Goal: Information Seeking & Learning: Check status

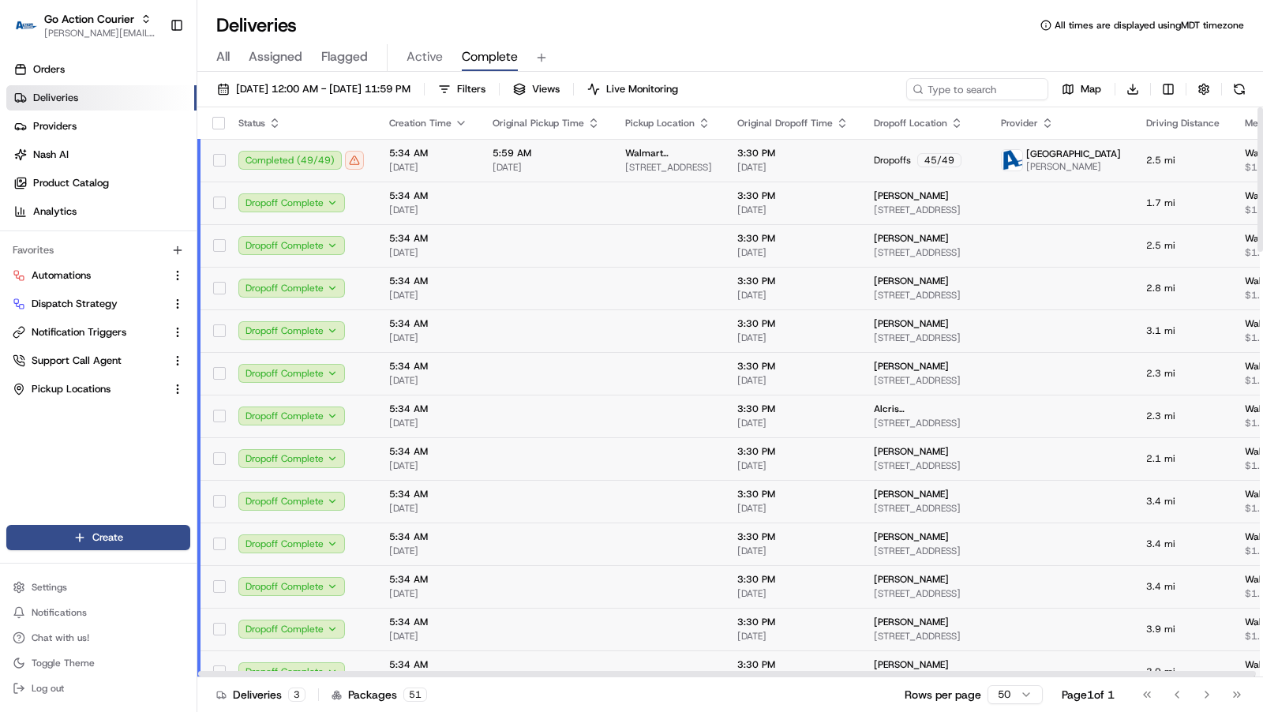
click at [472, 157] on td "5:34 AM [DATE]" at bounding box center [427, 160] width 103 height 43
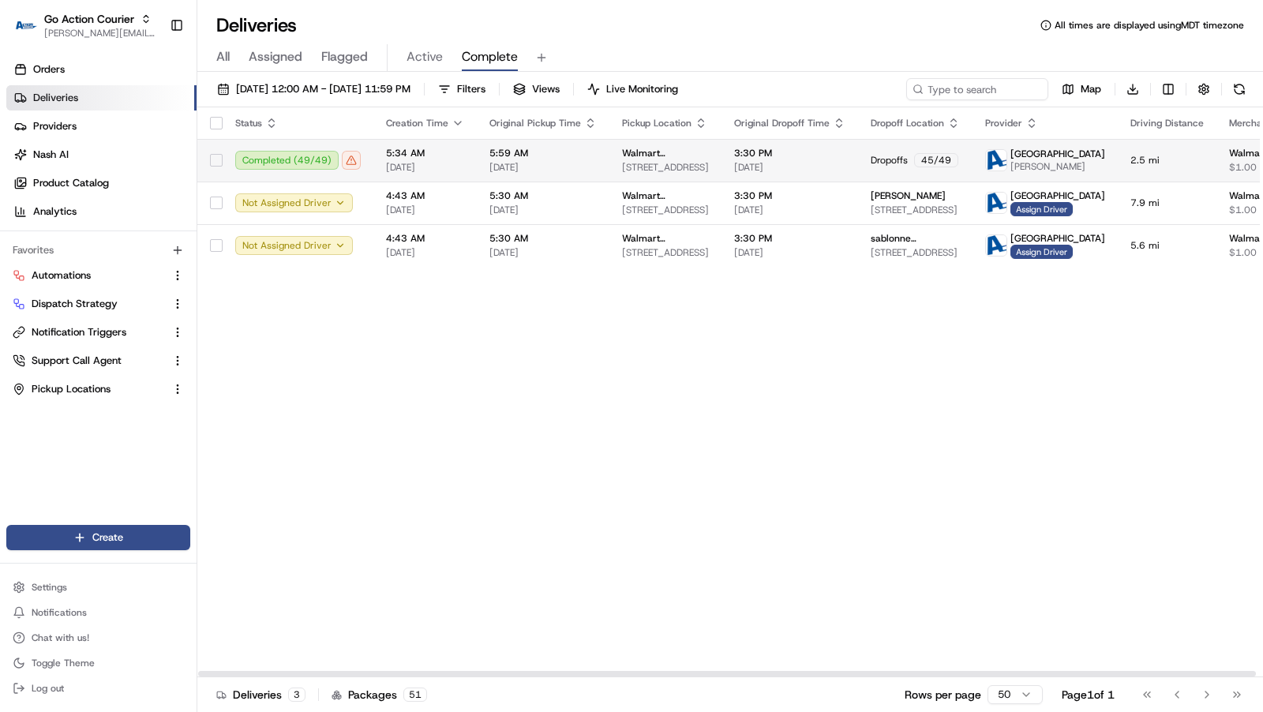
click at [477, 157] on td "5:59 AM [DATE]" at bounding box center [543, 160] width 133 height 43
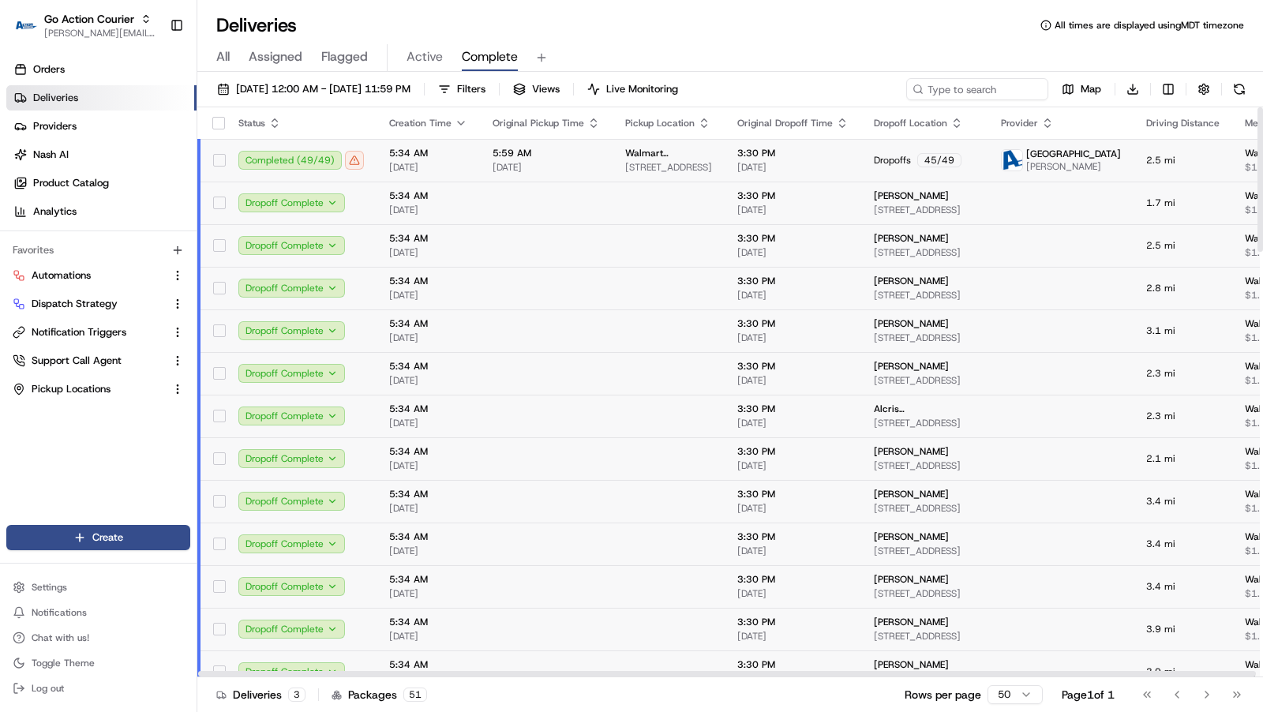
click at [472, 157] on td "5:34 AM [DATE]" at bounding box center [427, 160] width 103 height 43
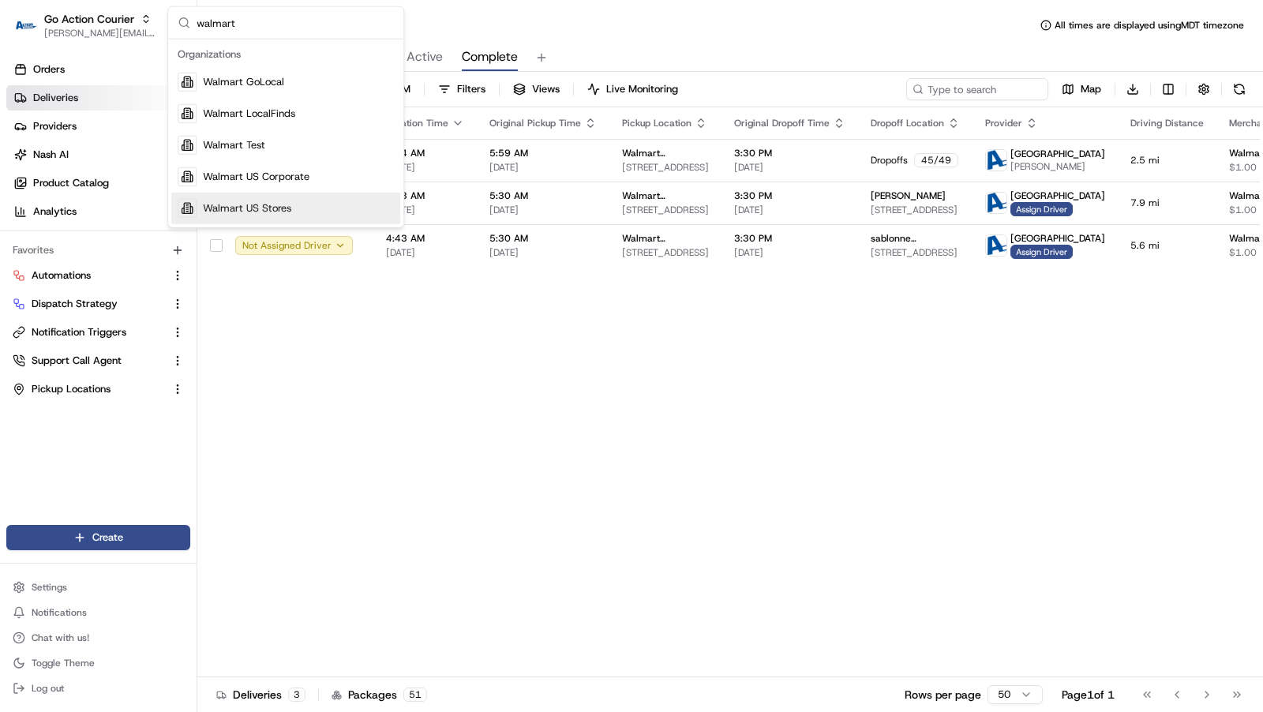
type input "walmart"
click at [283, 210] on span "Walmart US Stores" at bounding box center [247, 208] width 88 height 14
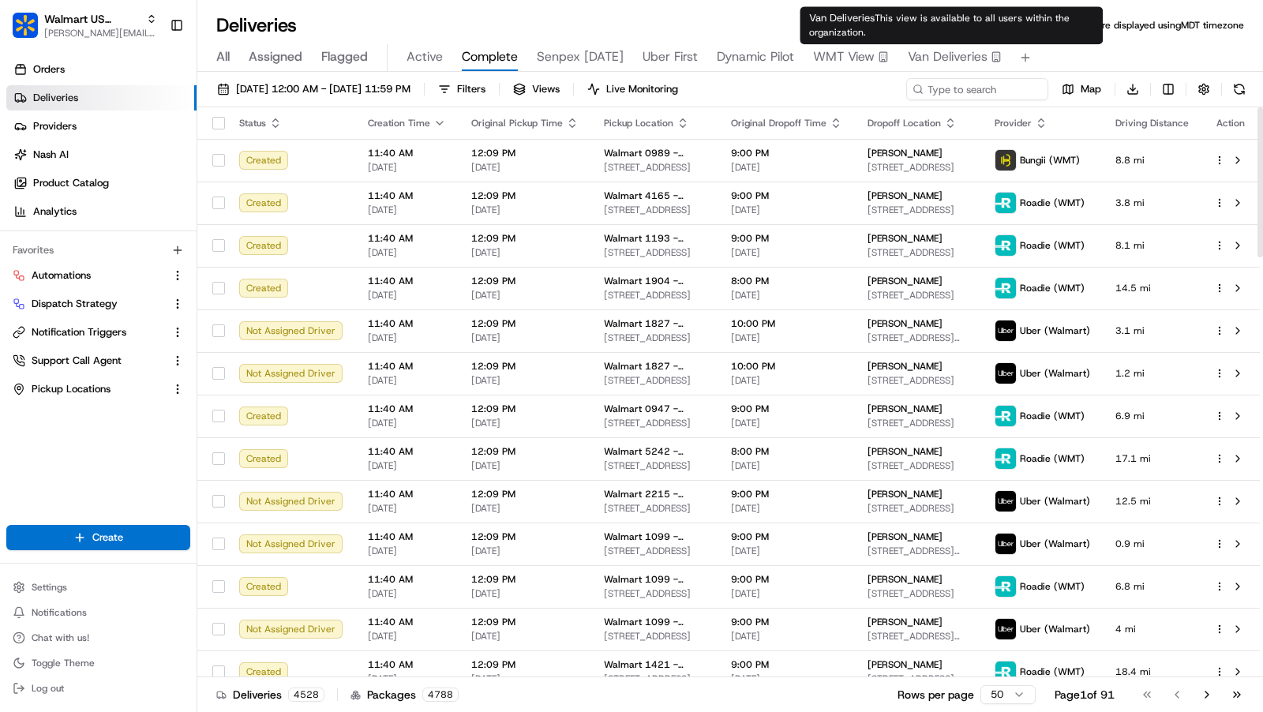
click at [953, 51] on span "Van Deliveries" at bounding box center [948, 56] width 80 height 19
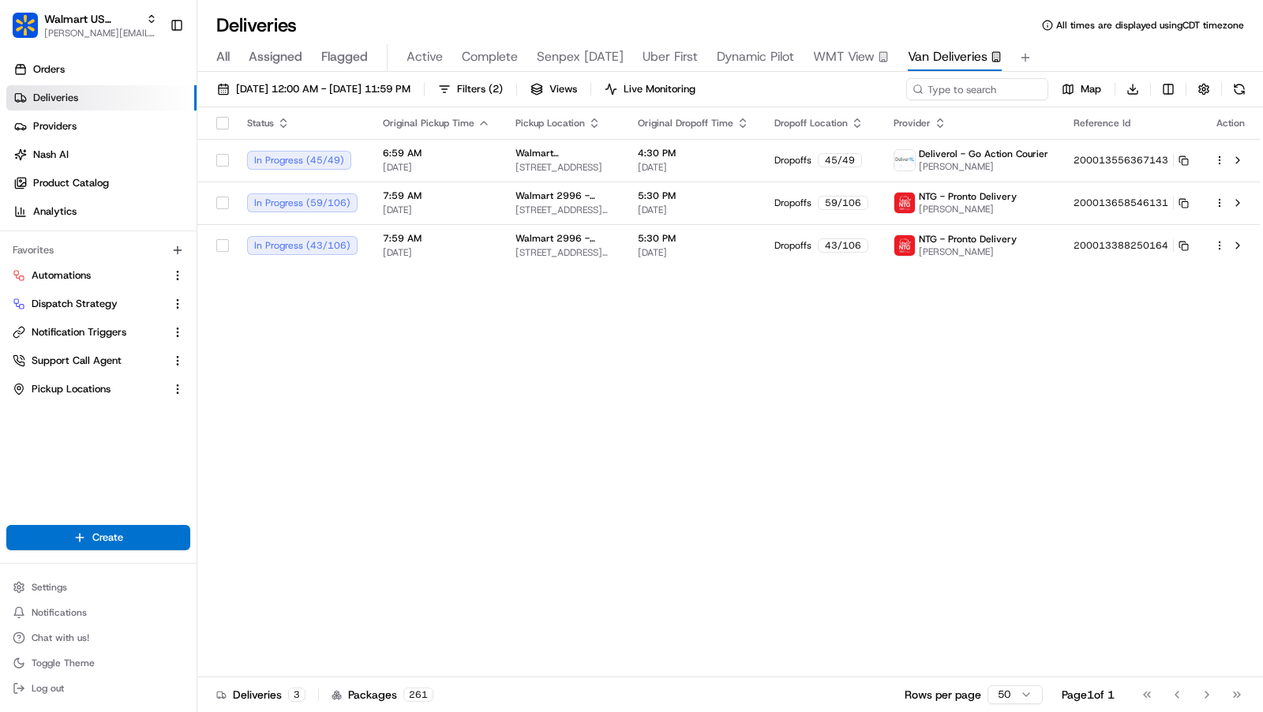
click at [231, 55] on div "All Assigned Flagged Active Complete Senpex [DATE] Uber First Dynamic Pilot WMT…" at bounding box center [729, 58] width 1065 height 28
click at [226, 51] on span "All" at bounding box center [222, 56] width 13 height 19
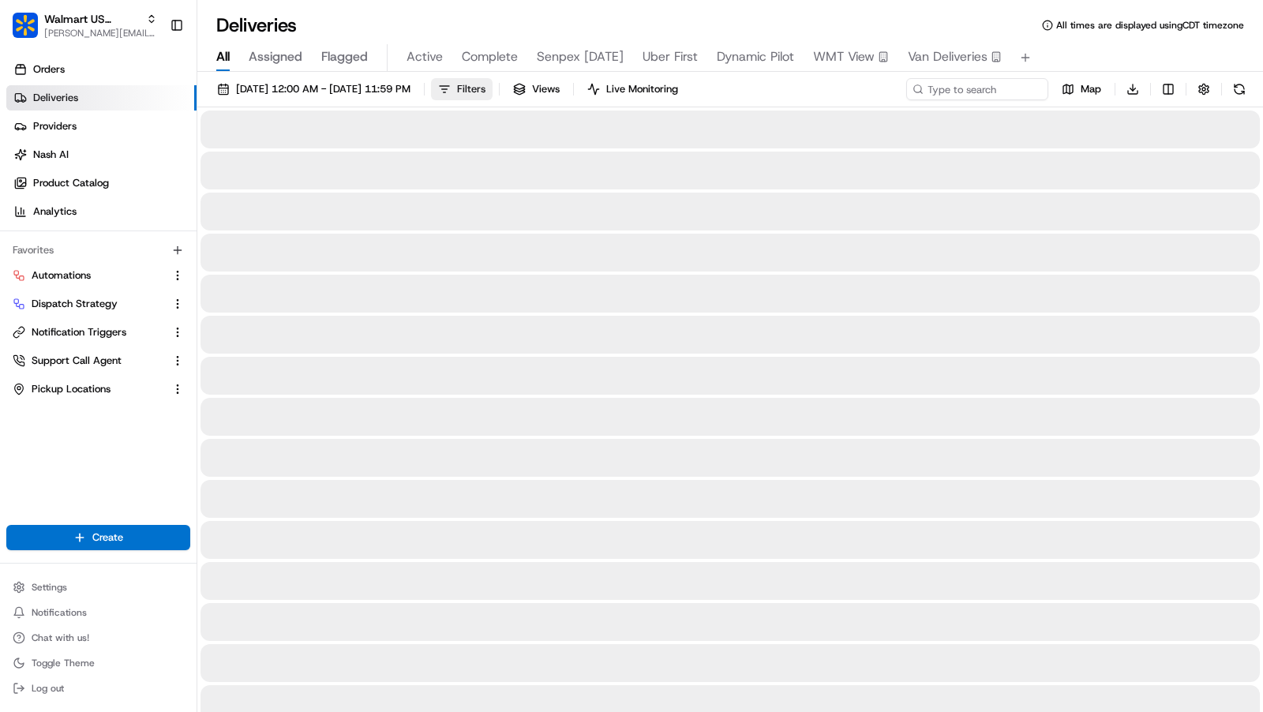
click at [492, 97] on button "Filters" at bounding box center [462, 89] width 62 height 22
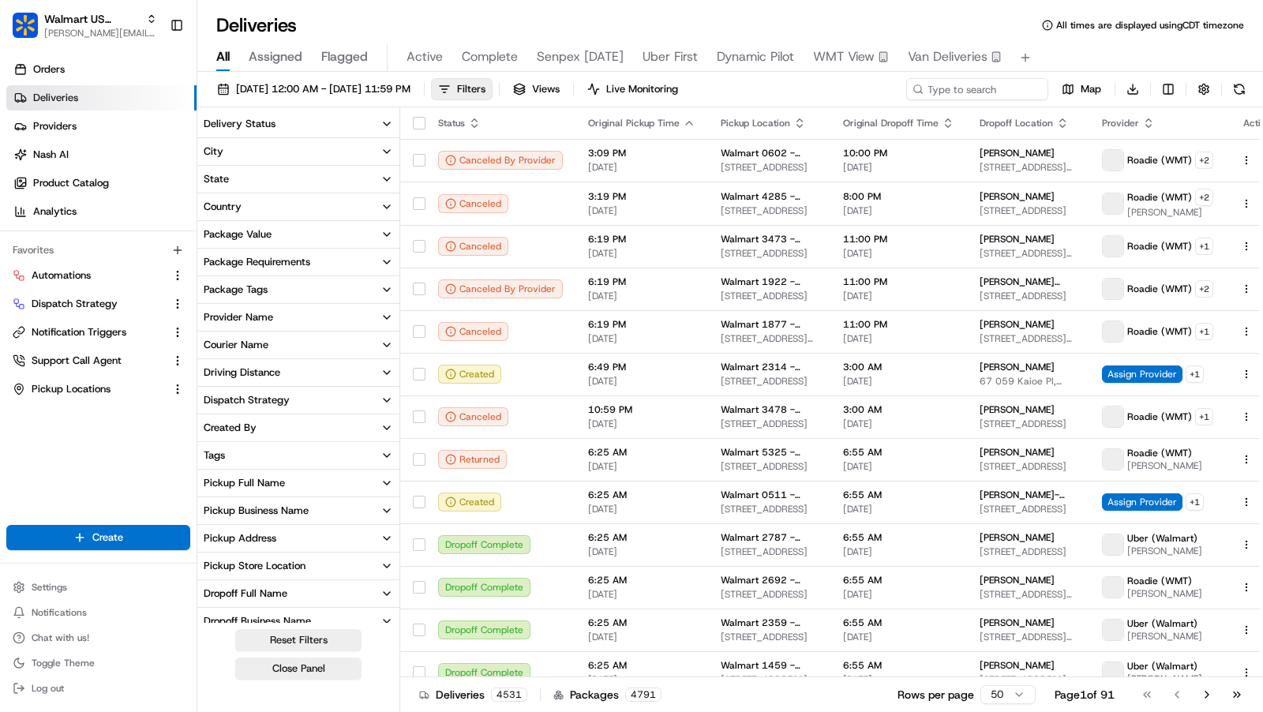
scroll to position [203, 0]
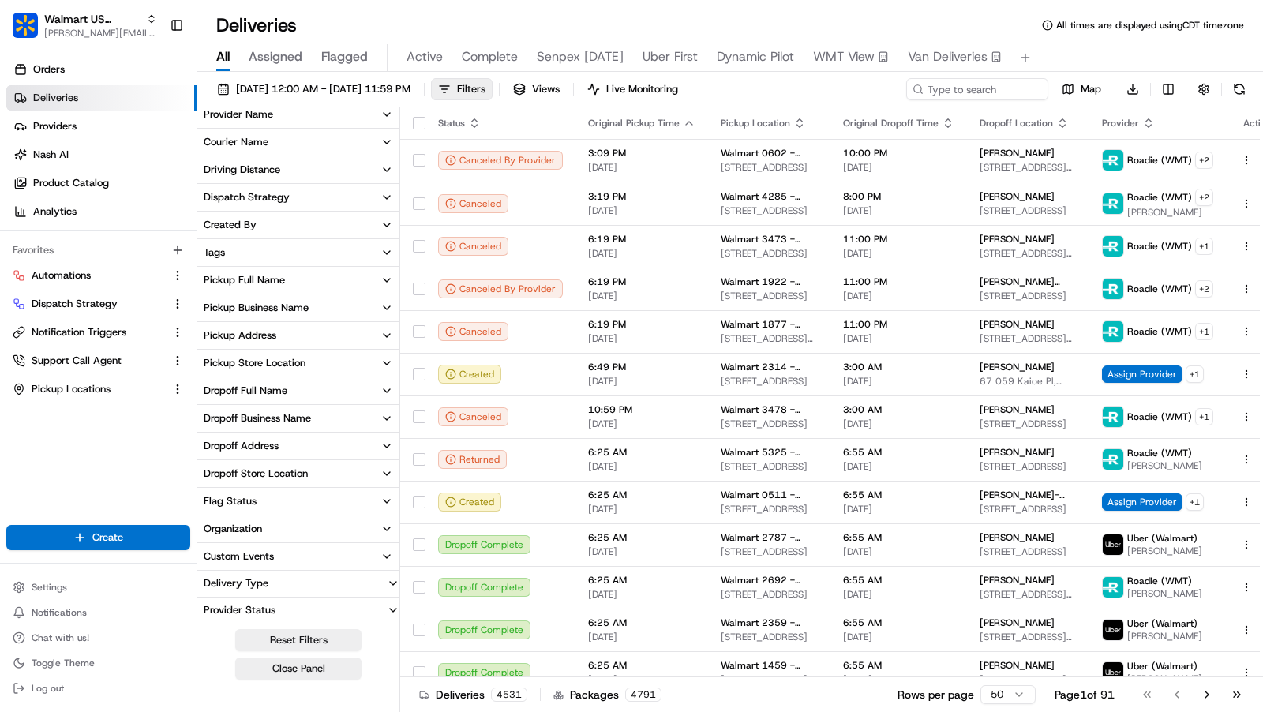
click at [309, 586] on button "Delivery Type" at bounding box center [298, 583] width 202 height 25
click at [208, 605] on button "Point To Point" at bounding box center [206, 607] width 13 height 13
